Goal: Find specific page/section: Find specific page/section

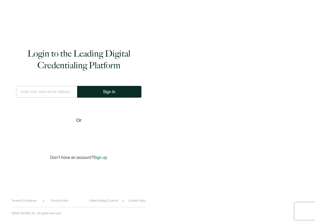
type input "[EMAIL_ADDRESS][PERSON_NAME][DOMAIN_NAME]"
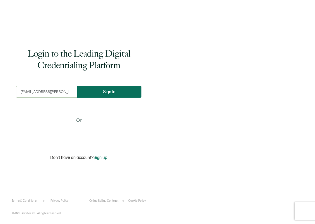
click at [101, 89] on button "Sign In" at bounding box center [109, 92] width 64 height 12
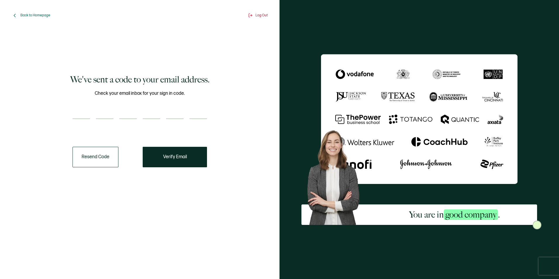
click at [79, 115] on input "number" at bounding box center [82, 113] width 18 height 12
paste input "4"
type input "4"
type input "0"
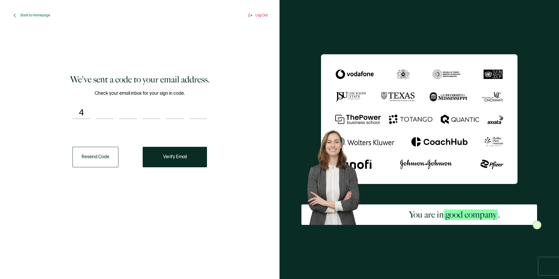
type input "6"
type input "5"
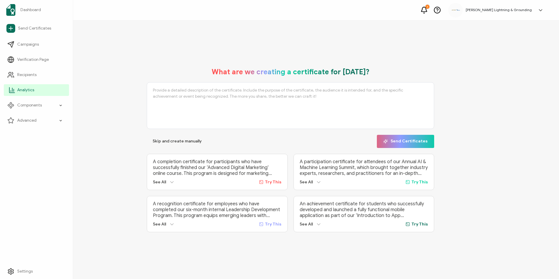
click at [10, 94] on link "Analytics" at bounding box center [36, 90] width 65 height 12
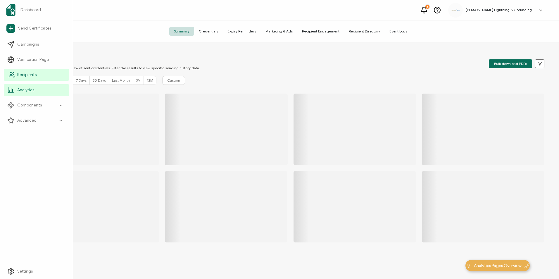
click at [17, 75] on link "Recipients" at bounding box center [36, 75] width 65 height 12
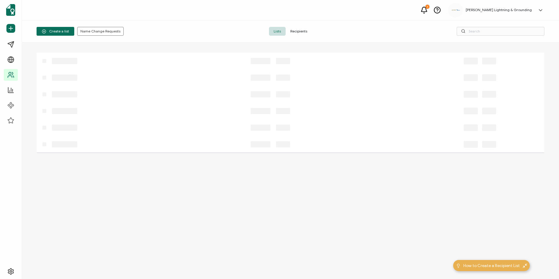
click at [297, 32] on span "Recipients" at bounding box center [299, 31] width 26 height 9
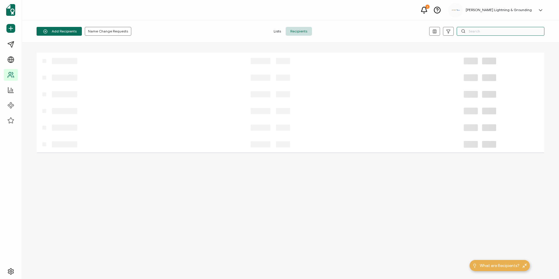
click at [315, 31] on input "text" at bounding box center [501, 31] width 88 height 9
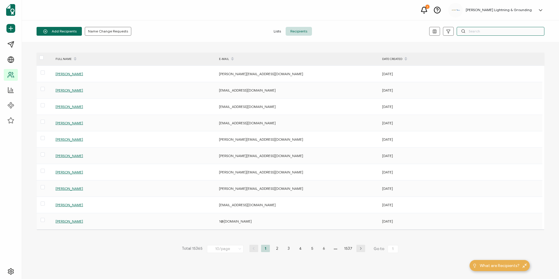
click at [315, 32] on input "text" at bounding box center [501, 31] width 88 height 9
paste input "[EMAIL_ADDRESS][PERSON_NAME][DOMAIN_NAME]"
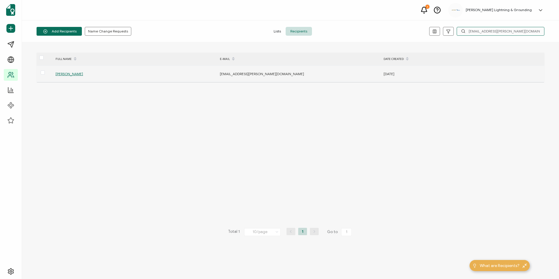
type input "[EMAIL_ADDRESS][PERSON_NAME][DOMAIN_NAME]"
click at [66, 73] on span "[PERSON_NAME]" at bounding box center [70, 74] width 28 height 4
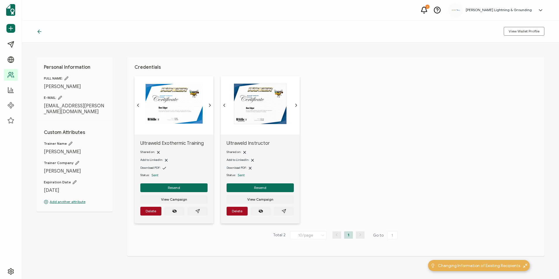
click at [248, 94] on img at bounding box center [260, 103] width 53 height 41
click at [283, 211] on icon "paper plane outline" at bounding box center [284, 211] width 4 height 4
click at [41, 33] on icon at bounding box center [40, 32] width 6 height 6
